Goal: Information Seeking & Learning: Learn about a topic

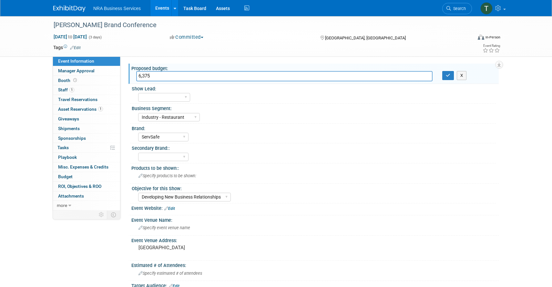
select select "Industry - Restaurant"
select select "ServSafe"
select select "Developing New Business Relationships"
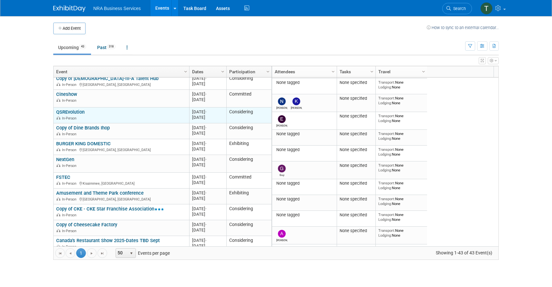
scroll to position [39, 0]
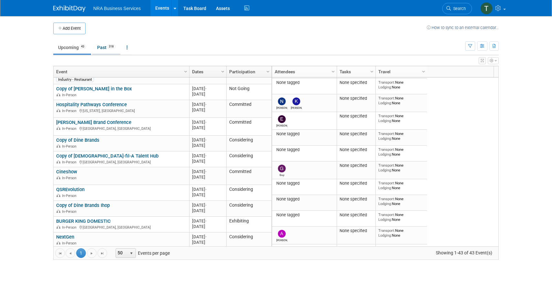
click at [103, 47] on link "Past 318" at bounding box center [106, 47] width 28 height 12
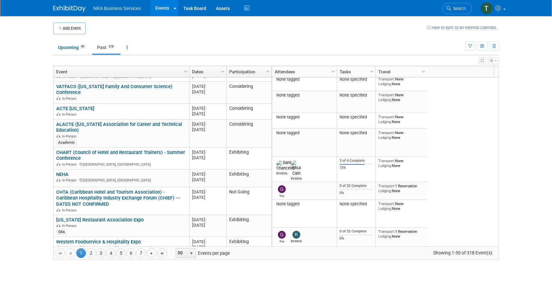
scroll to position [543, 0]
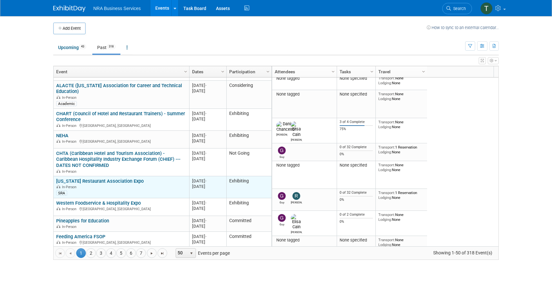
click at [130, 182] on link "[US_STATE] Restaurant Association Expo" at bounding box center [100, 181] width 88 height 6
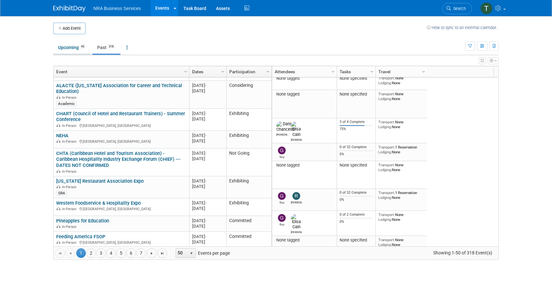
click at [68, 50] on link "Upcoming 43" at bounding box center [72, 47] width 38 height 12
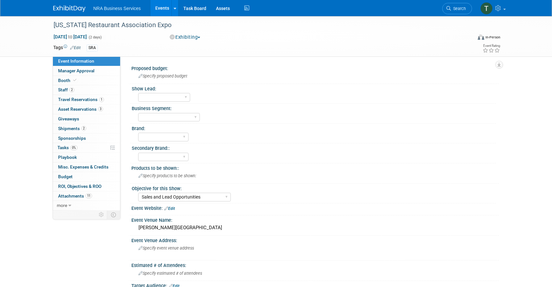
select select "Sales and Lead Opportunities"
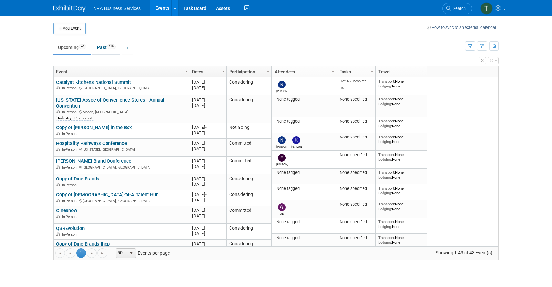
click at [103, 47] on link "Past 318" at bounding box center [106, 47] width 28 height 12
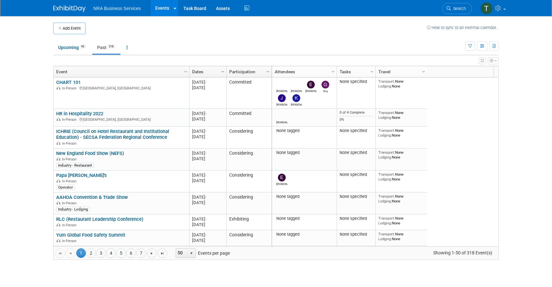
click at [222, 72] on span "Column Settings" at bounding box center [222, 71] width 5 height 5
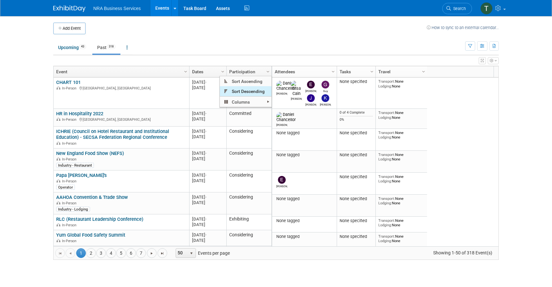
click at [234, 89] on span "Sort Descending" at bounding box center [246, 91] width 52 height 10
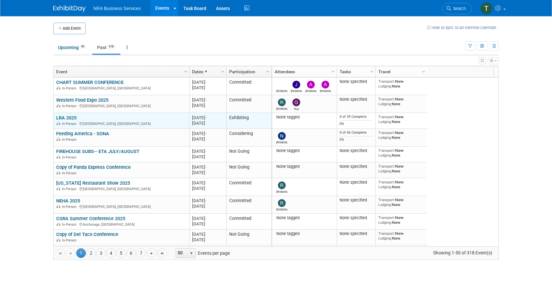
click at [121, 121] on div "In-Person New Orleans, LA" at bounding box center [121, 123] width 130 height 5
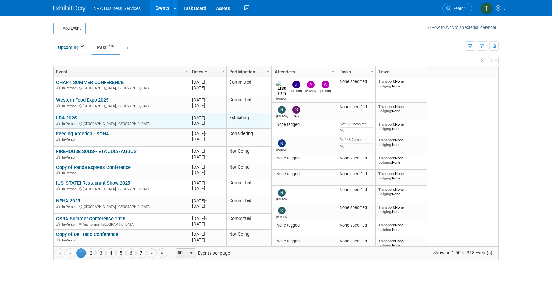
click at [68, 118] on link "LRA 2025" at bounding box center [66, 118] width 20 height 6
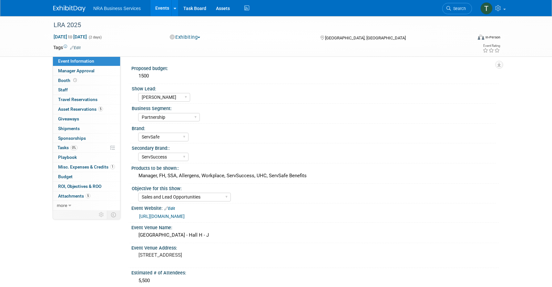
select select "[PERSON_NAME]"
select select "Partnership"
select select "ServSafe"
select select "ServSuccess"
select select "Sales and Lead Opportunities"
